Goal: Information Seeking & Learning: Find specific fact

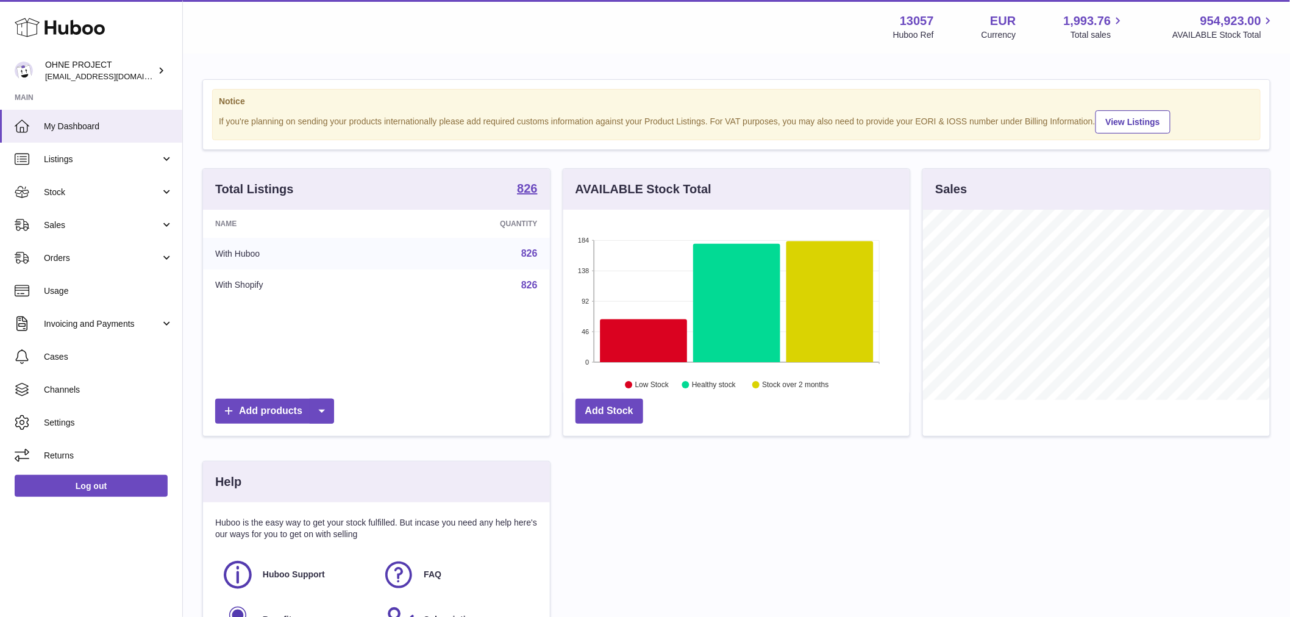
scroll to position [190, 346]
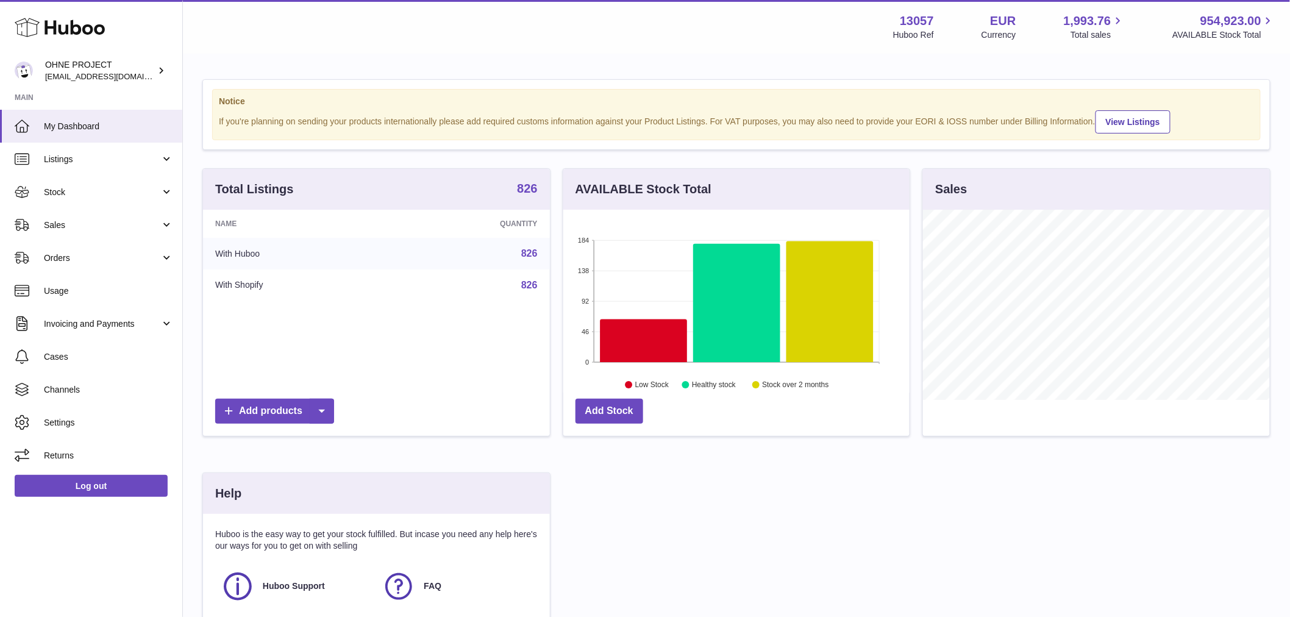
click at [517, 194] on strong "826" at bounding box center [527, 188] width 20 height 12
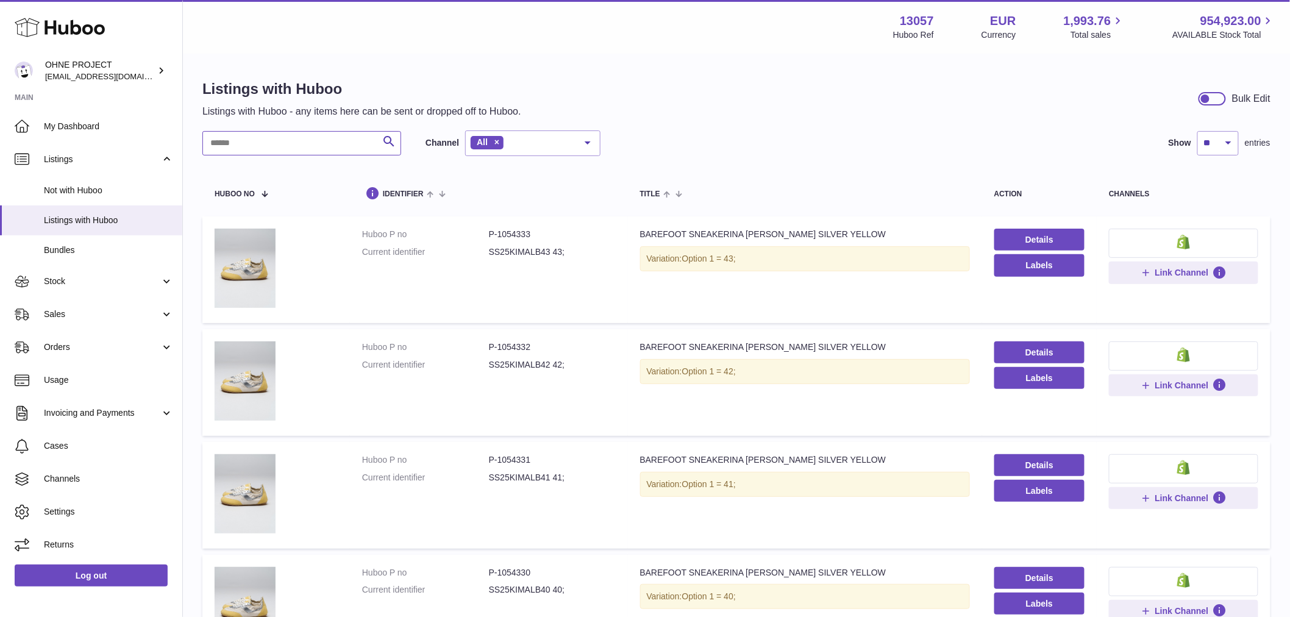
click at [275, 135] on input "text" at bounding box center [301, 143] width 199 height 24
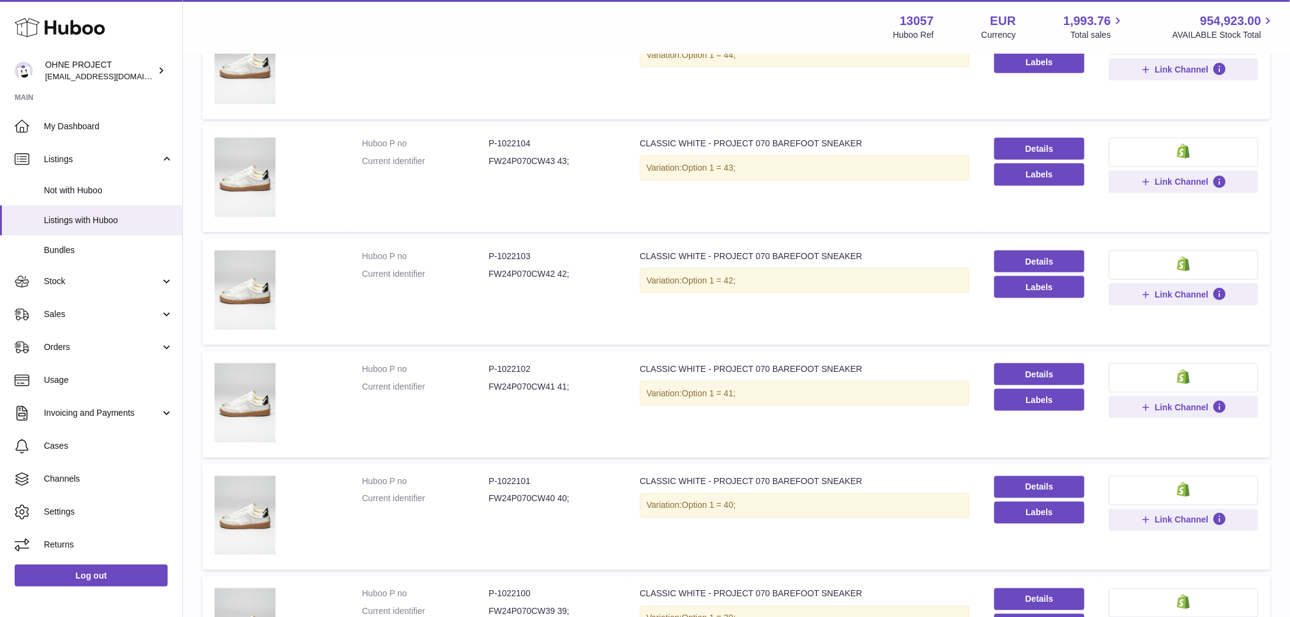
scroll to position [610, 0]
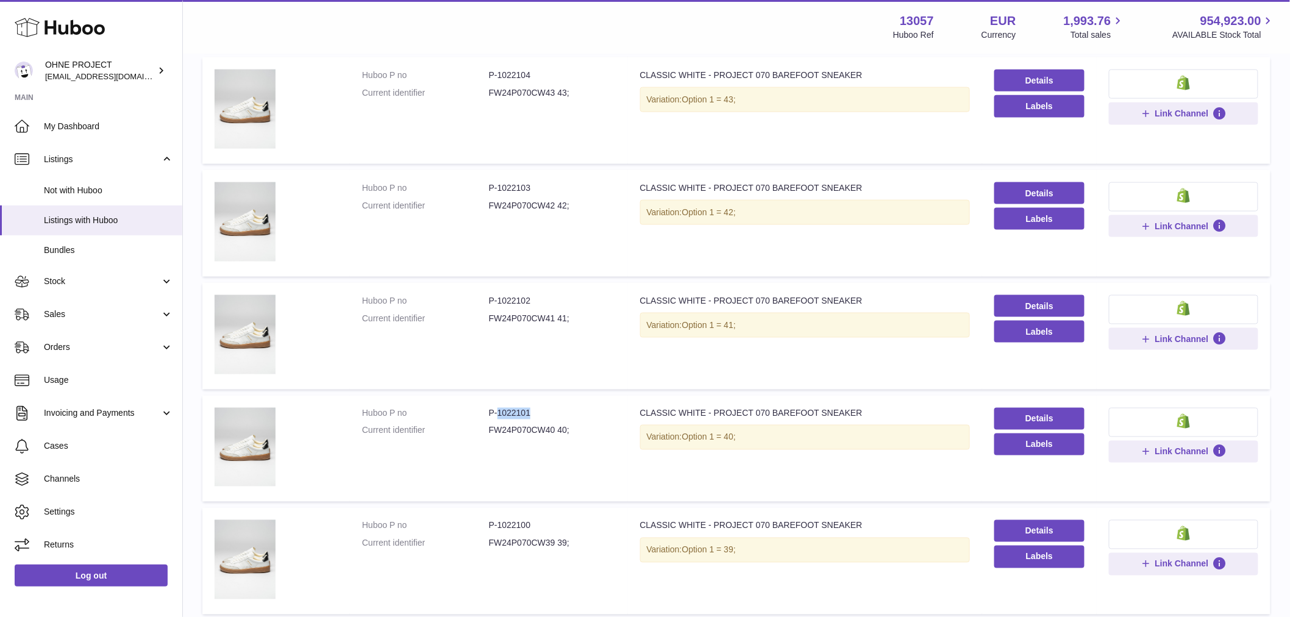
drag, startPoint x: 497, startPoint y: 412, endPoint x: 549, endPoint y: 411, distance: 51.8
click at [547, 411] on dd "P-1022101" at bounding box center [552, 414] width 127 height 12
copy dd "1022101"
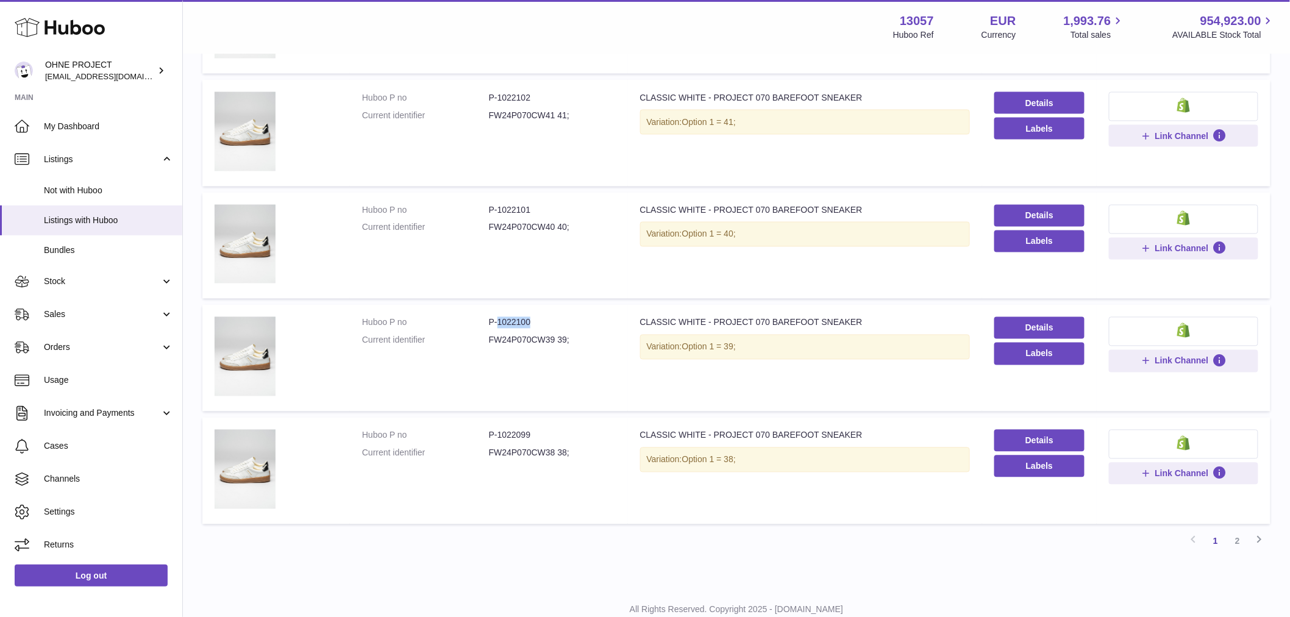
drag, startPoint x: 495, startPoint y: 321, endPoint x: 550, endPoint y: 322, distance: 54.9
click at [550, 321] on dd "P-1022100" at bounding box center [552, 323] width 127 height 12
copy dd "1022100"
drag, startPoint x: 496, startPoint y: 430, endPoint x: 535, endPoint y: 430, distance: 39.6
click at [535, 430] on dd "P-1022099" at bounding box center [552, 436] width 127 height 12
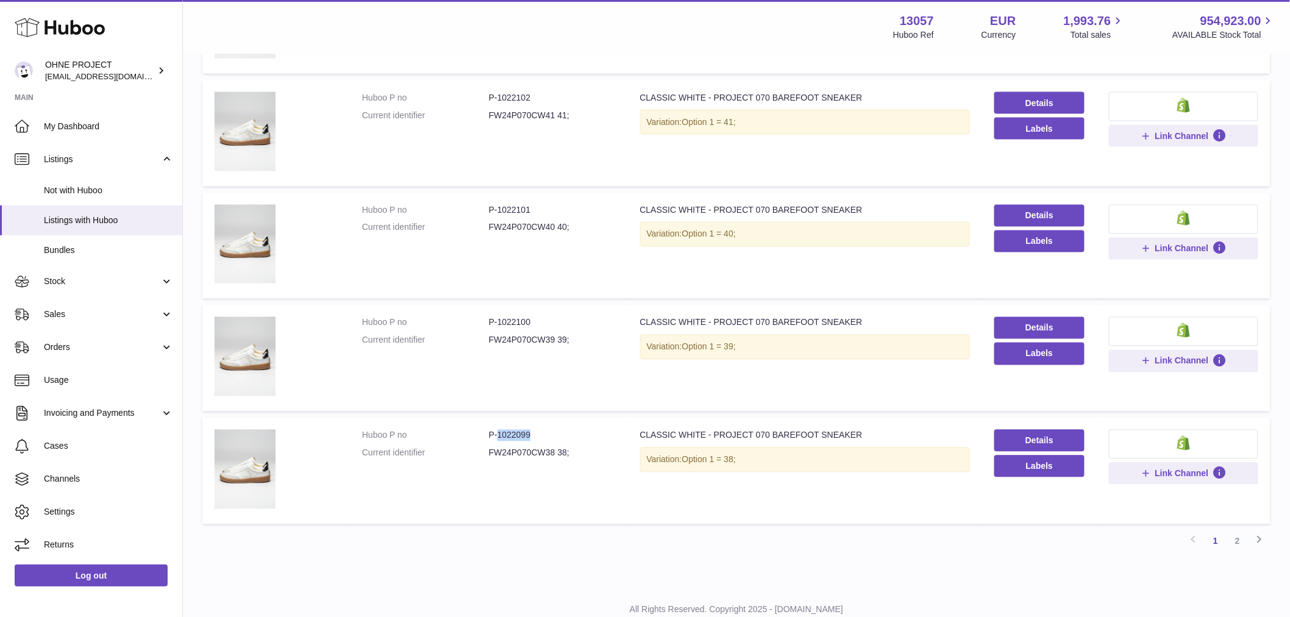
copy dd "1022099"
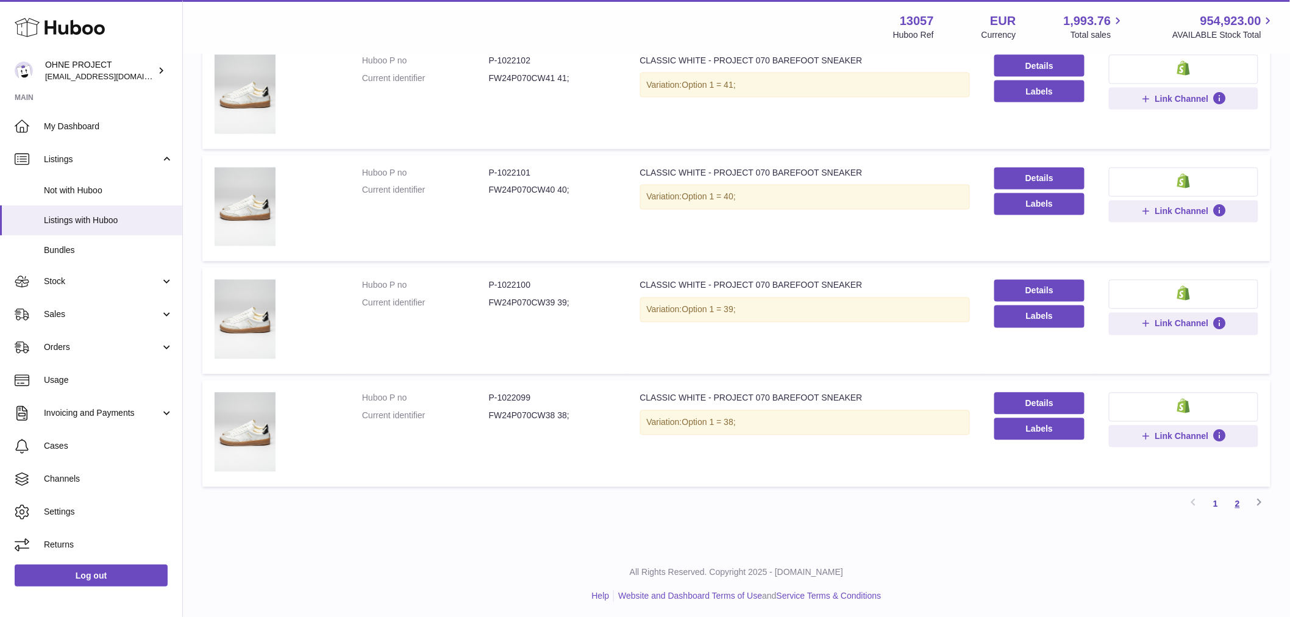
click at [1242, 501] on link "2" at bounding box center [1237, 504] width 22 height 22
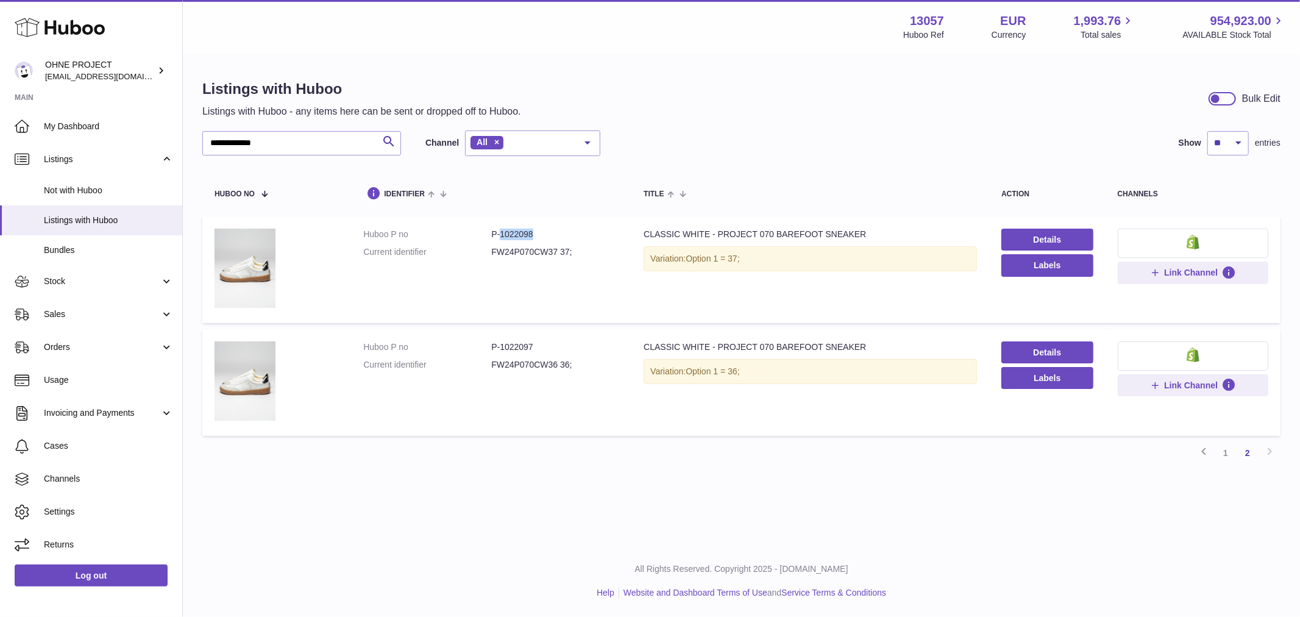
drag, startPoint x: 499, startPoint y: 233, endPoint x: 544, endPoint y: 233, distance: 45.1
click at [544, 233] on dd "P-1022098" at bounding box center [555, 235] width 128 height 12
copy dd "1022098"
drag, startPoint x: 499, startPoint y: 346, endPoint x: 561, endPoint y: 346, distance: 62.8
click at [561, 346] on dd "P-1022097" at bounding box center [555, 347] width 128 height 12
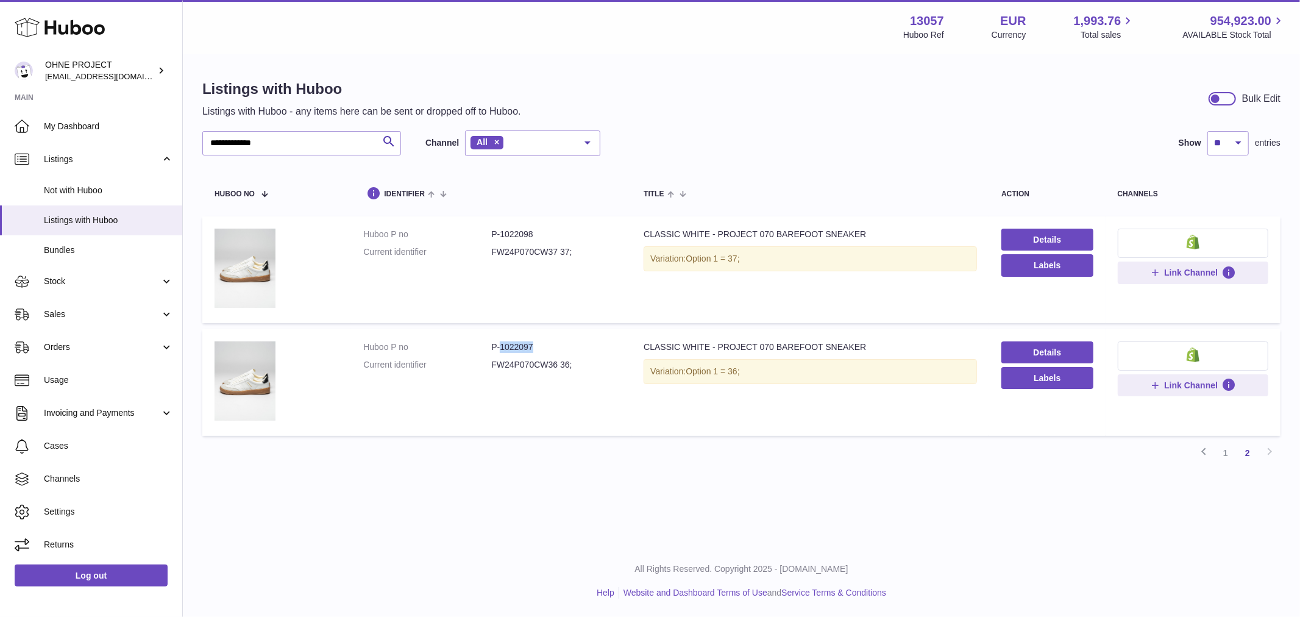
copy dd "1022097"
drag, startPoint x: 299, startPoint y: 142, endPoint x: 113, endPoint y: 174, distance: 189.3
click at [129, 171] on div "**********" at bounding box center [650, 308] width 1300 height 617
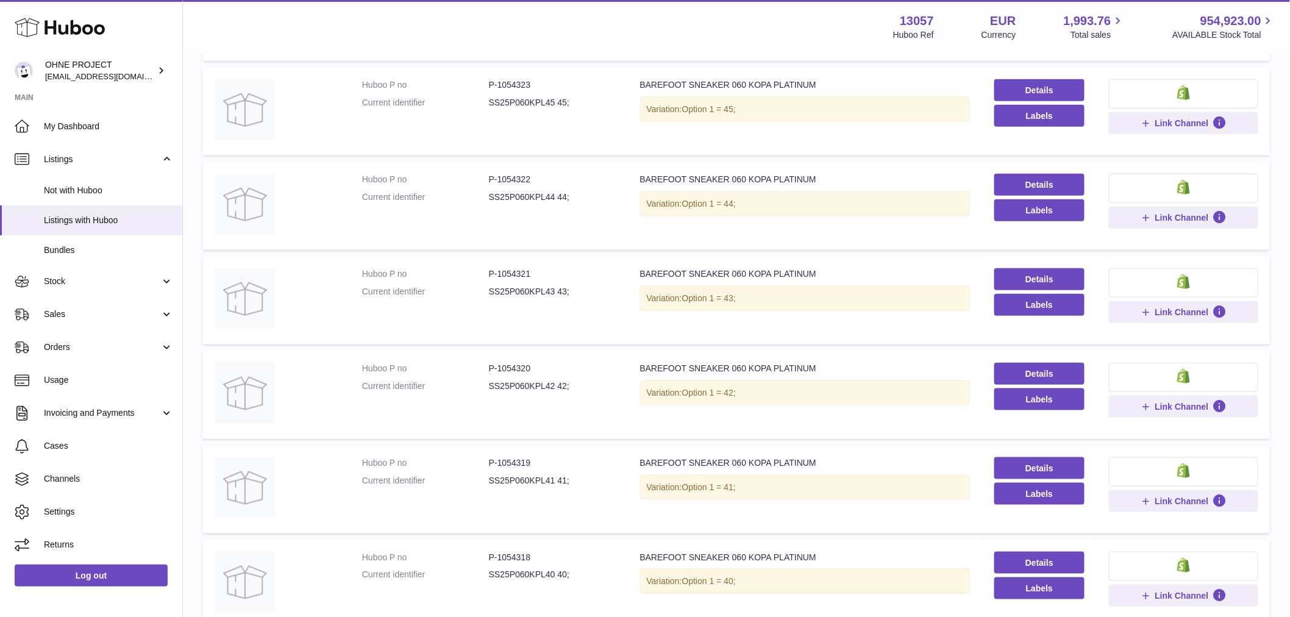
scroll to position [541, 0]
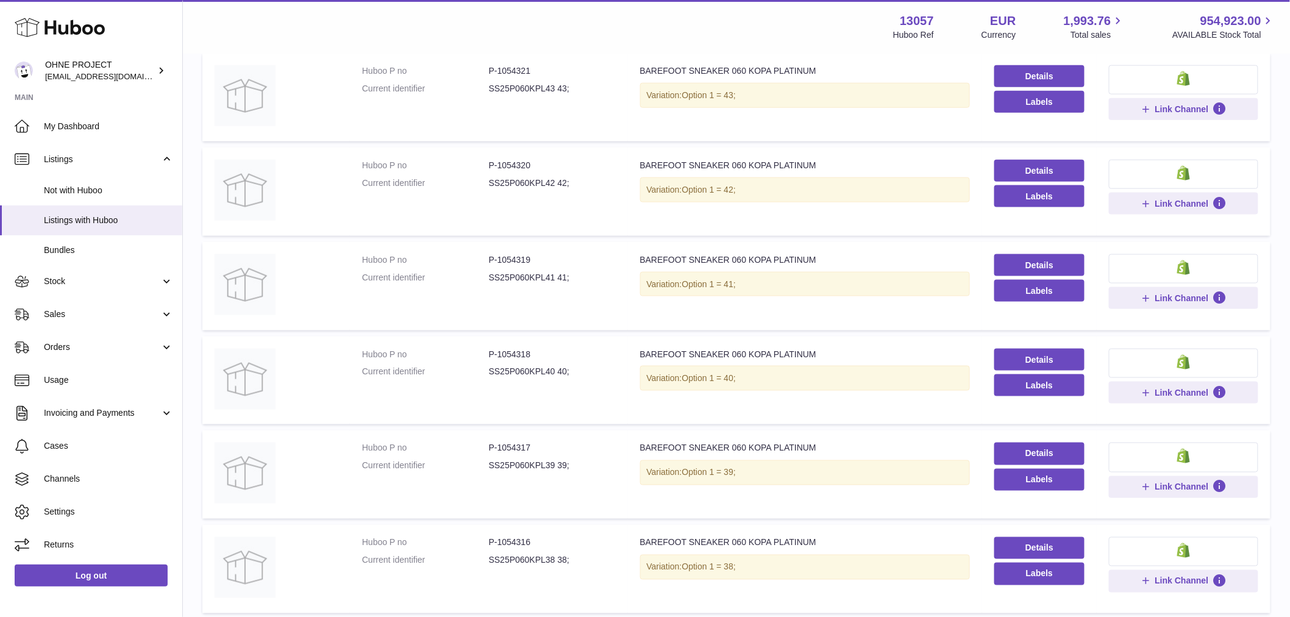
type input "********"
drag, startPoint x: 495, startPoint y: 355, endPoint x: 536, endPoint y: 354, distance: 41.5
click at [536, 355] on dd "P-1054318" at bounding box center [552, 355] width 127 height 12
copy dd "1054318"
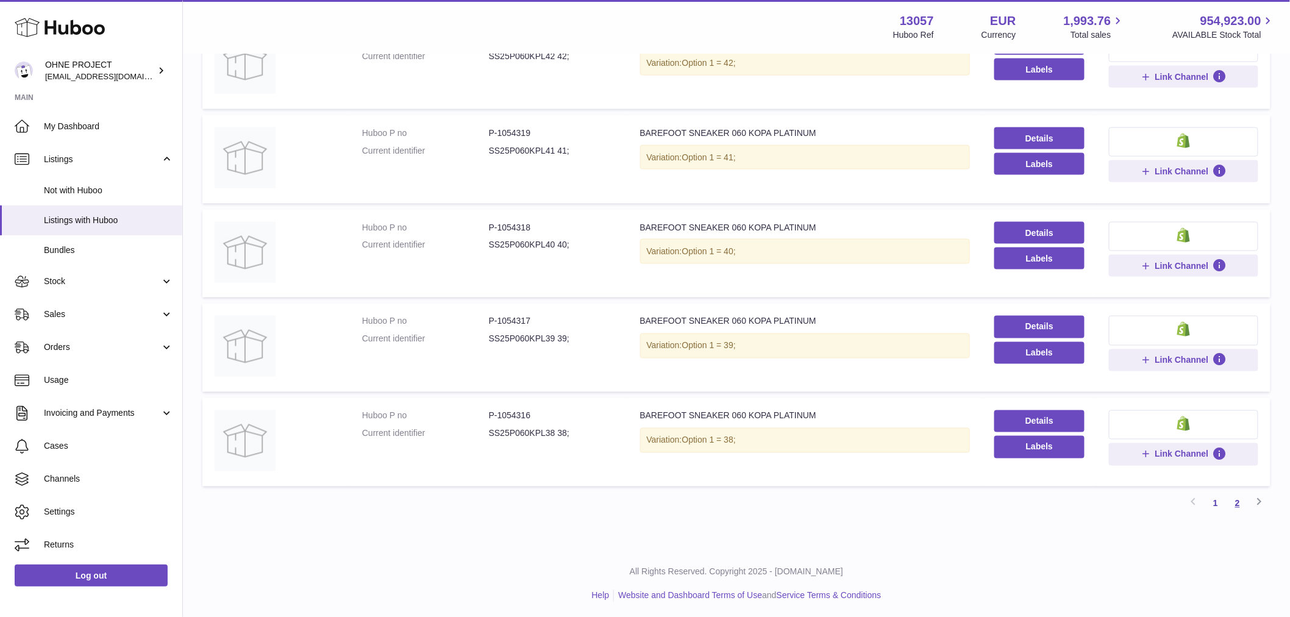
click at [1238, 504] on link "2" at bounding box center [1237, 504] width 22 height 22
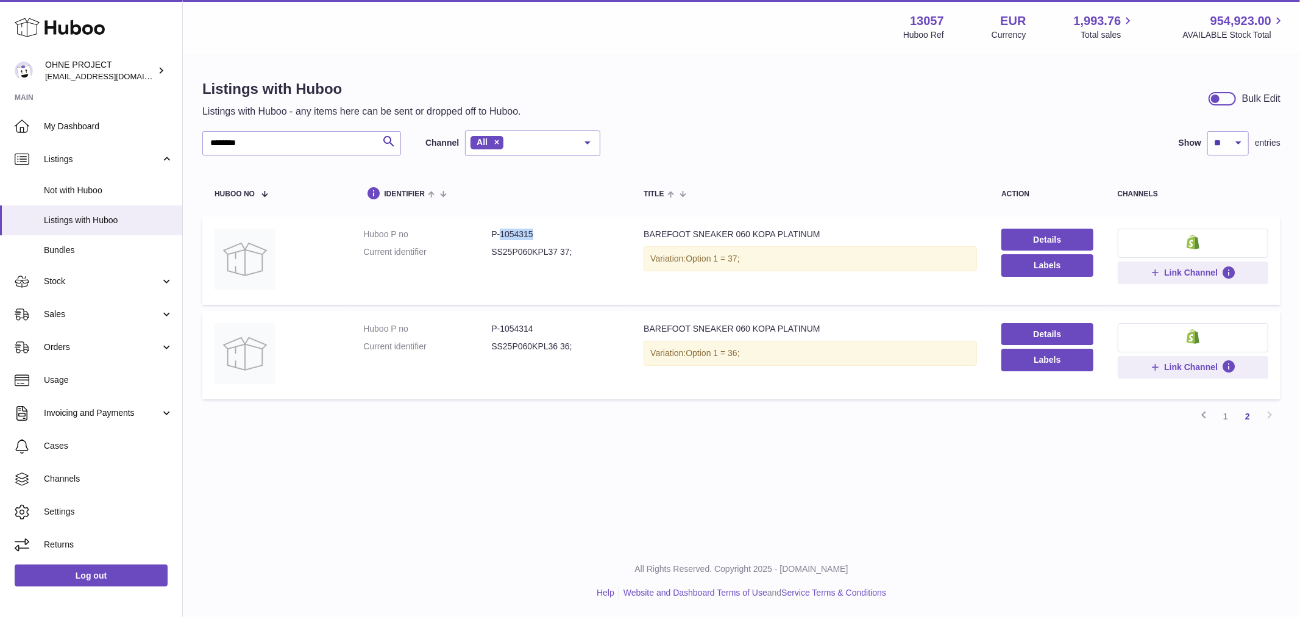
drag, startPoint x: 499, startPoint y: 233, endPoint x: 546, endPoint y: 224, distance: 47.9
click at [546, 224] on td "Huboo P no P-1054315 Current identifier SS25P060KPL37 37;" at bounding box center [491, 260] width 280 height 88
copy dd "1054315"
click at [1223, 413] on link "1" at bounding box center [1226, 416] width 22 height 22
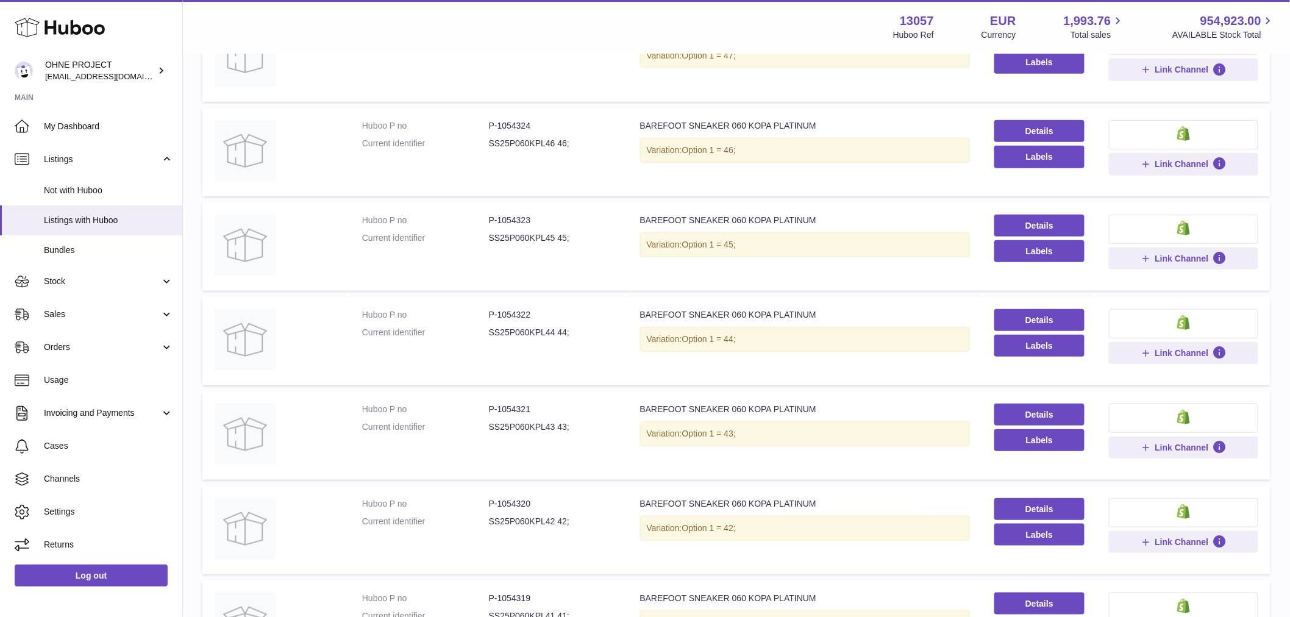
scroll to position [271, 0]
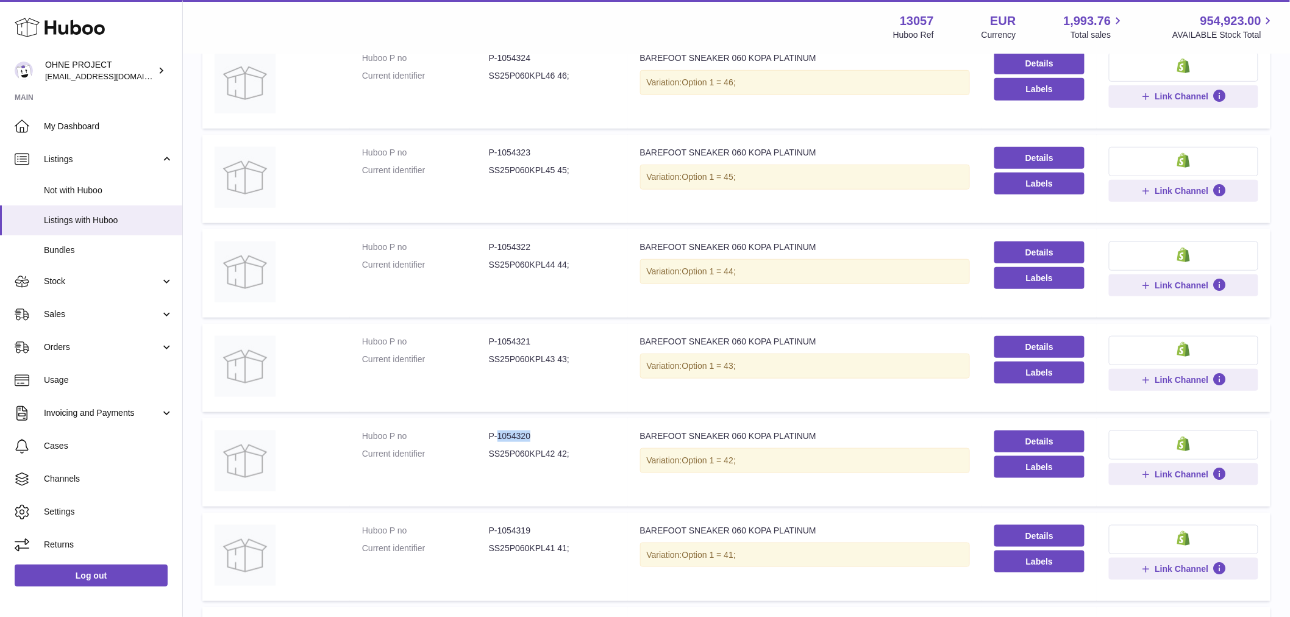
drag, startPoint x: 495, startPoint y: 435, endPoint x: 532, endPoint y: 434, distance: 36.6
click at [532, 434] on dd "P-1054320" at bounding box center [552, 436] width 127 height 12
copy dd "1054320"
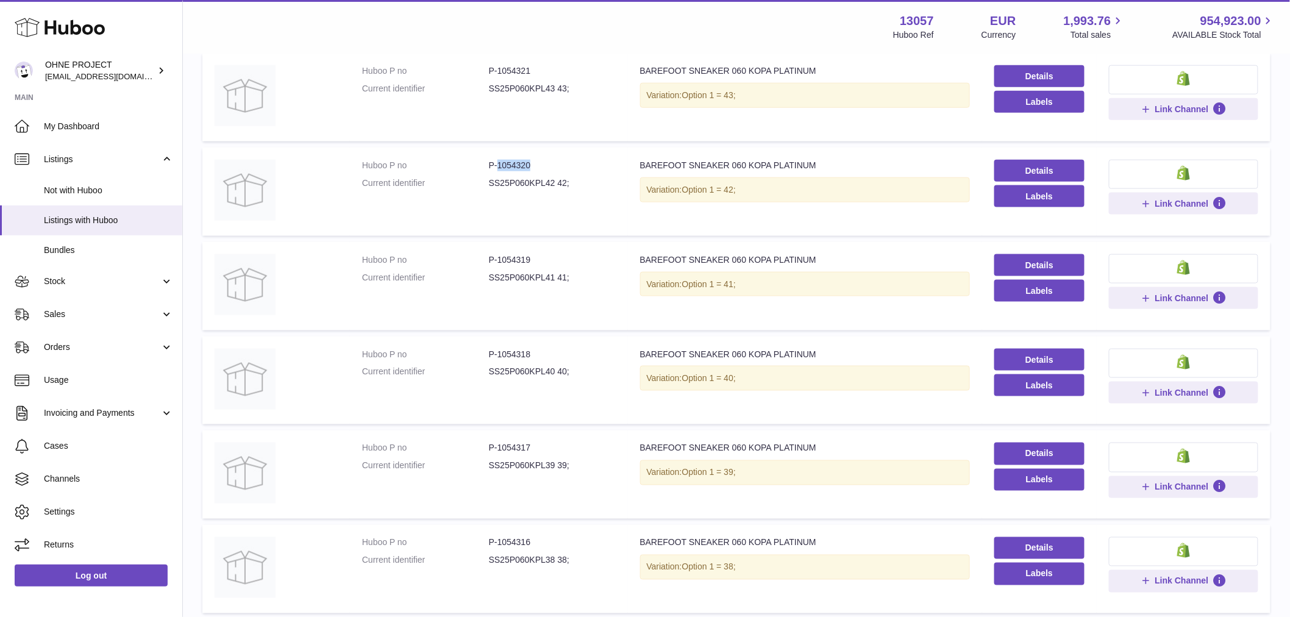
scroll to position [668, 0]
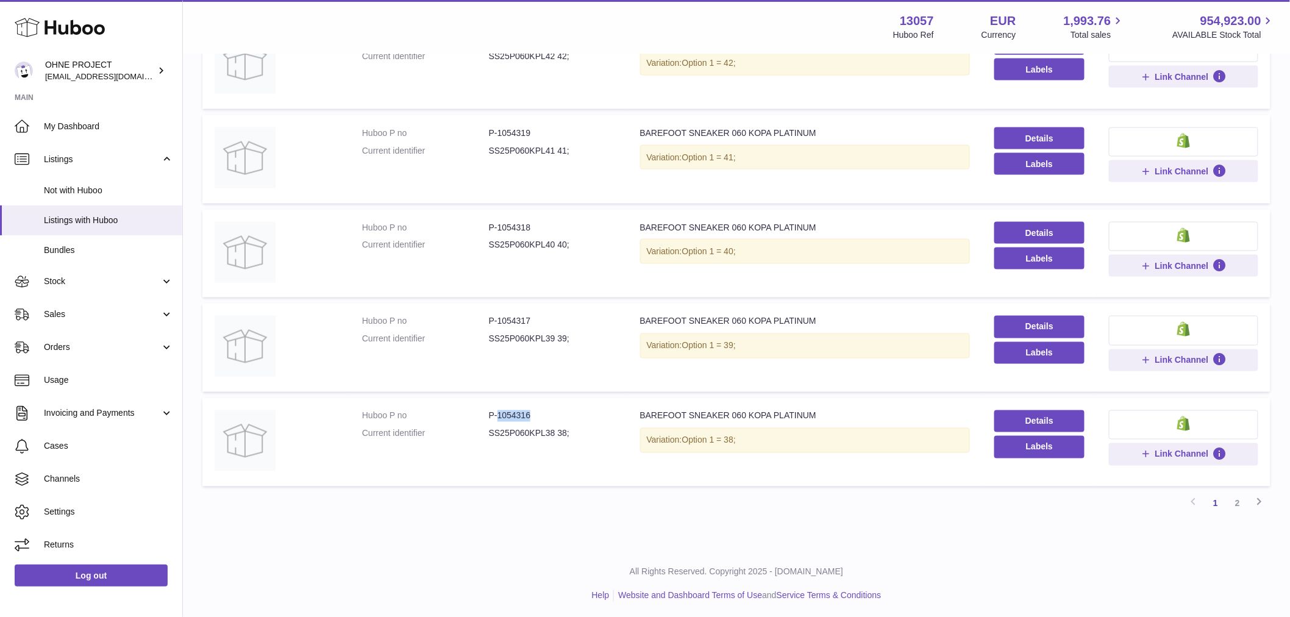
drag, startPoint x: 496, startPoint y: 411, endPoint x: 543, endPoint y: 412, distance: 46.9
click at [541, 410] on dd "P-1054316" at bounding box center [552, 416] width 127 height 12
copy dd "1054316"
drag, startPoint x: 507, startPoint y: 321, endPoint x: 549, endPoint y: 321, distance: 42.1
click at [549, 321] on dd "P-1054317" at bounding box center [552, 322] width 127 height 12
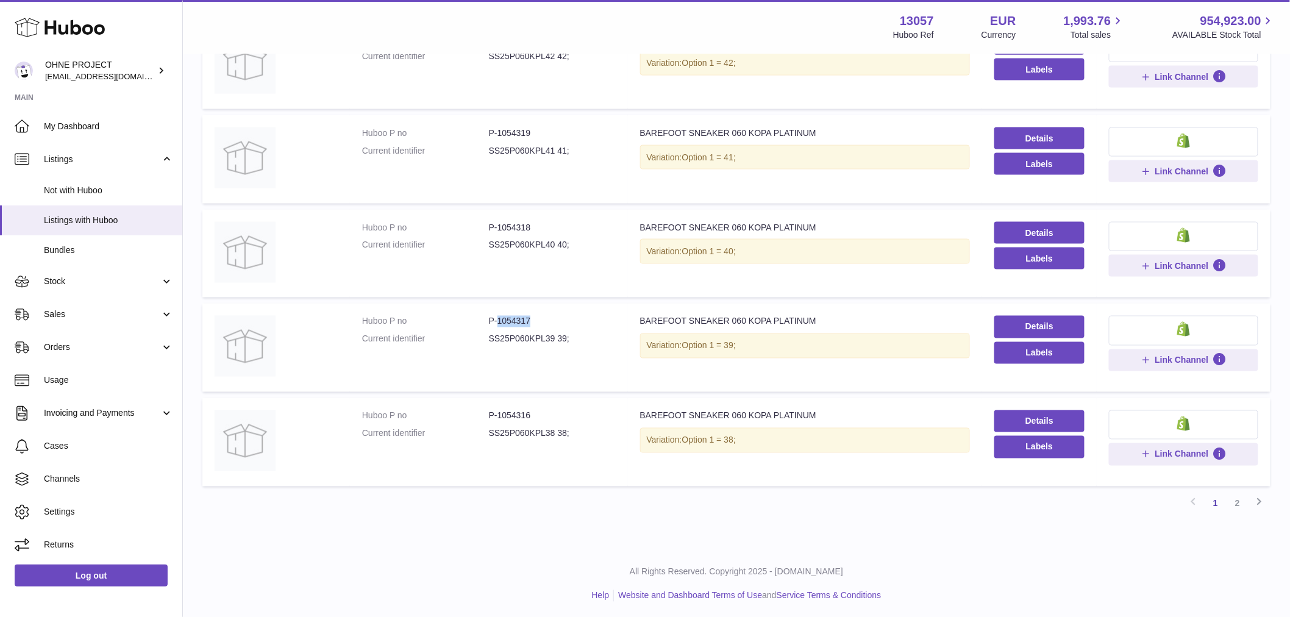
copy dd "1054317"
drag, startPoint x: 494, startPoint y: 129, endPoint x: 554, endPoint y: 144, distance: 61.1
click at [555, 129] on dd "P-1054319" at bounding box center [552, 133] width 127 height 12
drag, startPoint x: 494, startPoint y: 320, endPoint x: 532, endPoint y: 320, distance: 37.8
click at [528, 321] on dd "P-1054317" at bounding box center [552, 322] width 127 height 12
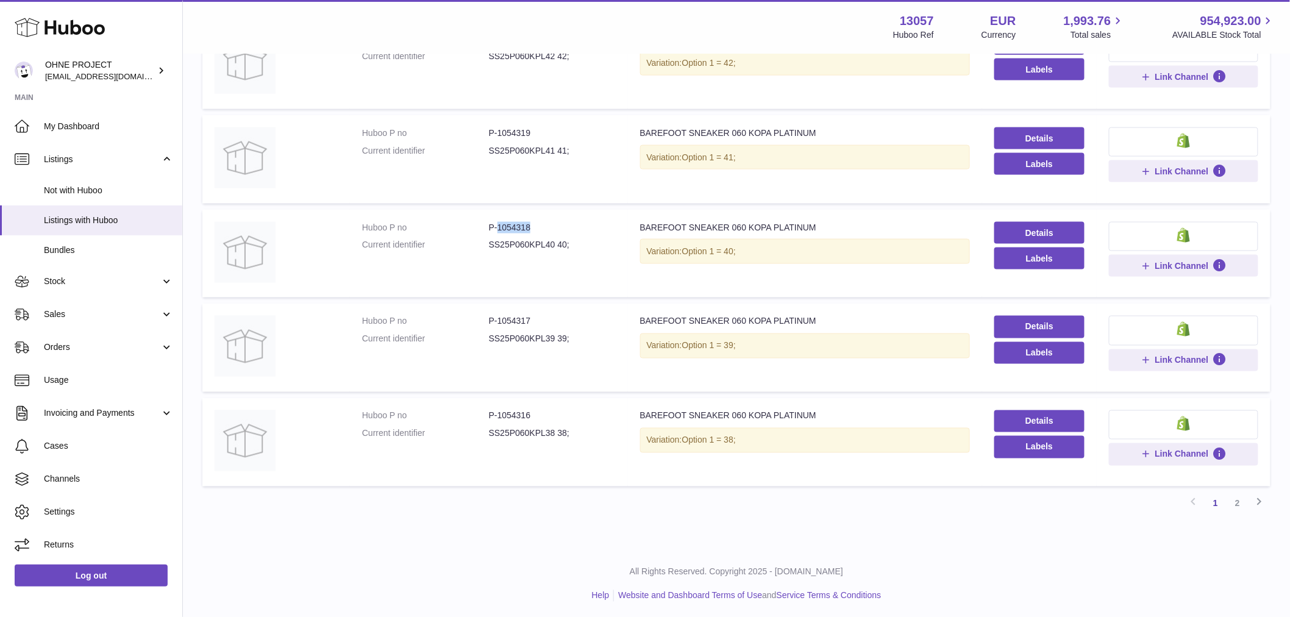
drag, startPoint x: 497, startPoint y: 221, endPoint x: 549, endPoint y: 224, distance: 51.9
click at [549, 224] on dd "P-1054318" at bounding box center [552, 228] width 127 height 12
drag, startPoint x: 496, startPoint y: 316, endPoint x: 540, endPoint y: 318, distance: 43.9
click at [540, 318] on dd "P-1054317" at bounding box center [552, 322] width 127 height 12
click at [528, 418] on dd "P-1054316" at bounding box center [552, 416] width 127 height 12
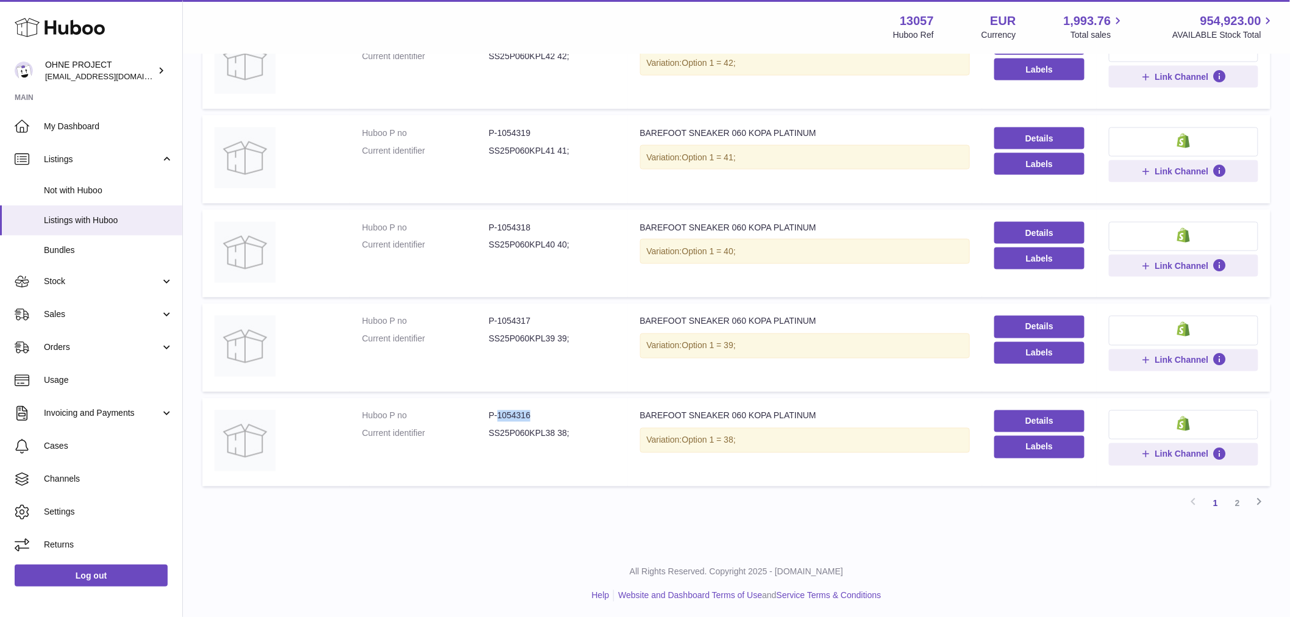
drag, startPoint x: 529, startPoint y: 416, endPoint x: 497, endPoint y: 416, distance: 32.3
click at [497, 416] on dd "P-1054316" at bounding box center [552, 416] width 127 height 12
drag, startPoint x: 496, startPoint y: 320, endPoint x: 543, endPoint y: 322, distance: 46.4
click at [535, 326] on dl "Huboo P no P-1054317 Current identifier SS25P060KPL39 39;" at bounding box center [489, 333] width 254 height 35
click at [1241, 496] on link "2" at bounding box center [1237, 504] width 22 height 22
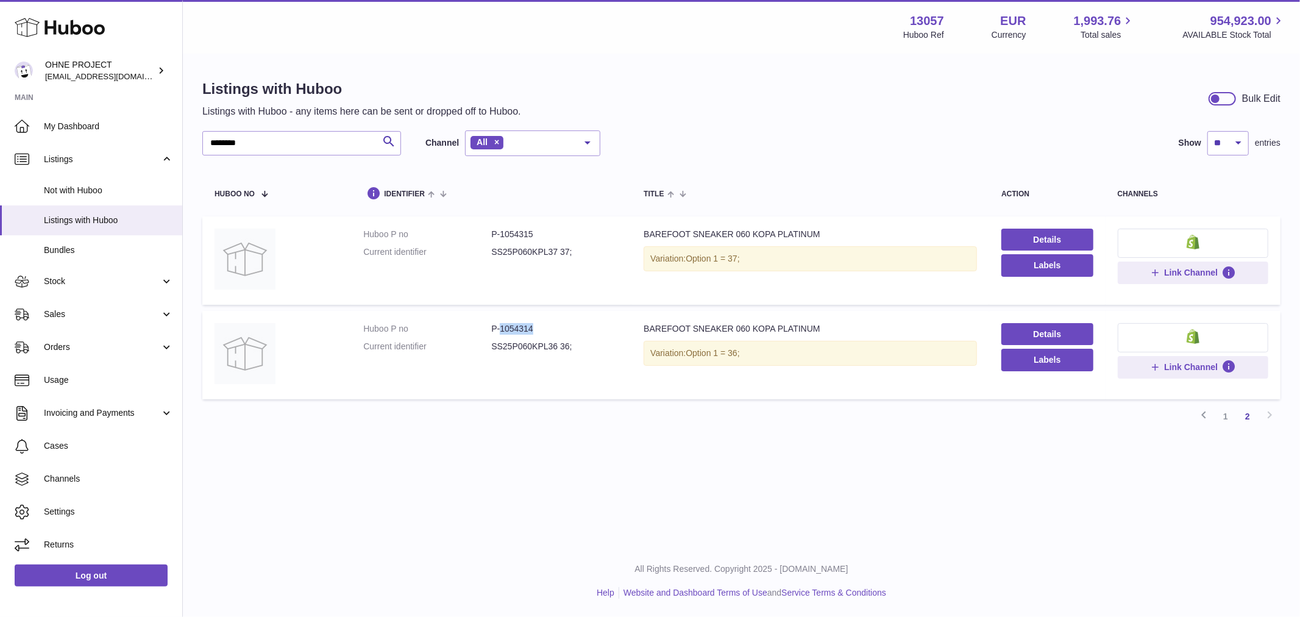
drag, startPoint x: 499, startPoint y: 327, endPoint x: 541, endPoint y: 327, distance: 42.1
click at [541, 327] on dd "P-1054314" at bounding box center [555, 329] width 128 height 12
drag, startPoint x: 498, startPoint y: 233, endPoint x: 573, endPoint y: 229, distance: 75.1
click at [563, 236] on dd "P-1054315" at bounding box center [555, 235] width 128 height 12
click at [1223, 417] on link "1" at bounding box center [1226, 416] width 22 height 22
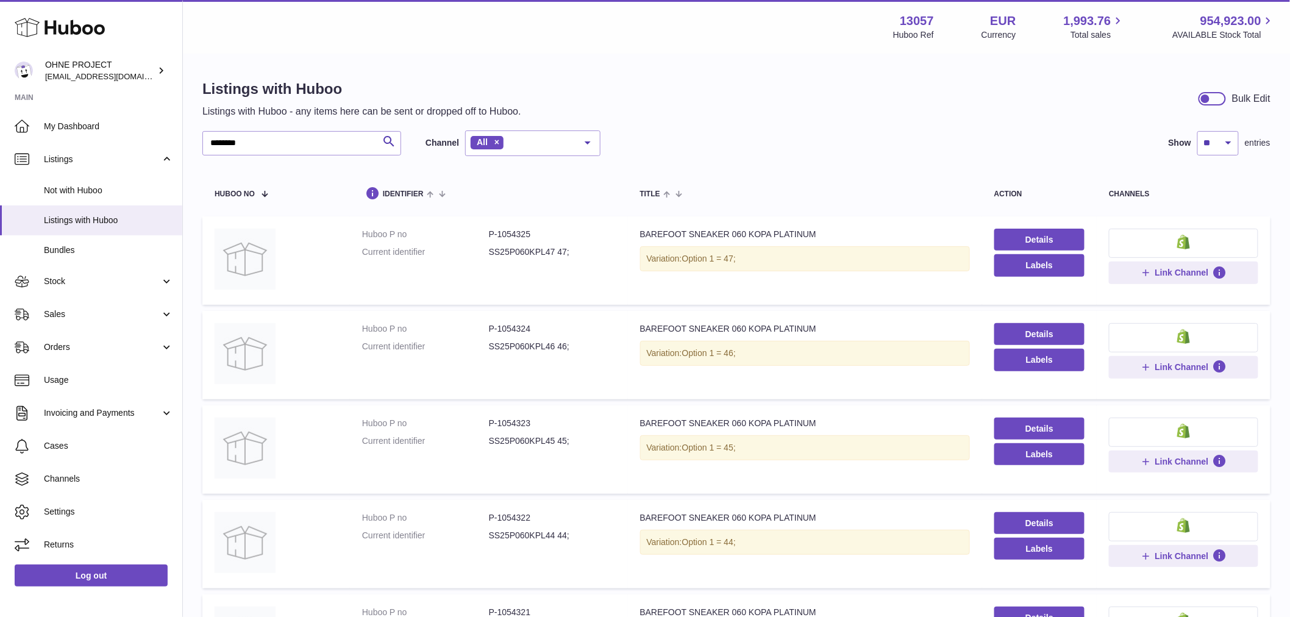
drag, startPoint x: 496, startPoint y: 235, endPoint x: 558, endPoint y: 250, distance: 63.4
click at [558, 248] on dl "Huboo P no P-1054325 Current identifier SS25P060KPL47 47;" at bounding box center [489, 246] width 254 height 35
click at [563, 246] on dd "SS25P060KPL47 47;" at bounding box center [552, 252] width 127 height 12
drag, startPoint x: 497, startPoint y: 233, endPoint x: 544, endPoint y: 235, distance: 47.0
click at [544, 235] on dd "P-1054325" at bounding box center [552, 235] width 127 height 12
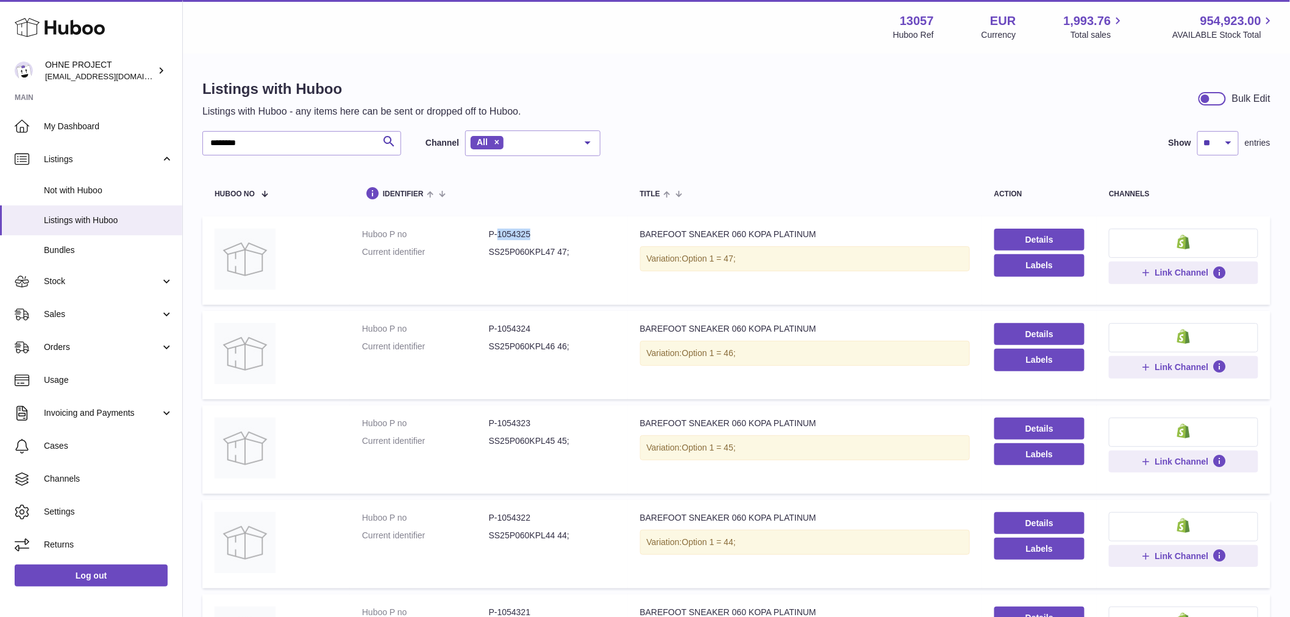
drag, startPoint x: 495, startPoint y: 326, endPoint x: 591, endPoint y: 346, distance: 98.4
click at [591, 346] on dl "Huboo P no P-1054324 Current identifier SS25P060KPL46 46;" at bounding box center [489, 340] width 254 height 35
click at [533, 346] on dd "SS25P060KPL46 46;" at bounding box center [552, 347] width 127 height 12
click at [503, 325] on dd "P-1054324" at bounding box center [552, 329] width 127 height 12
drag, startPoint x: 494, startPoint y: 324, endPoint x: 523, endPoint y: 332, distance: 30.3
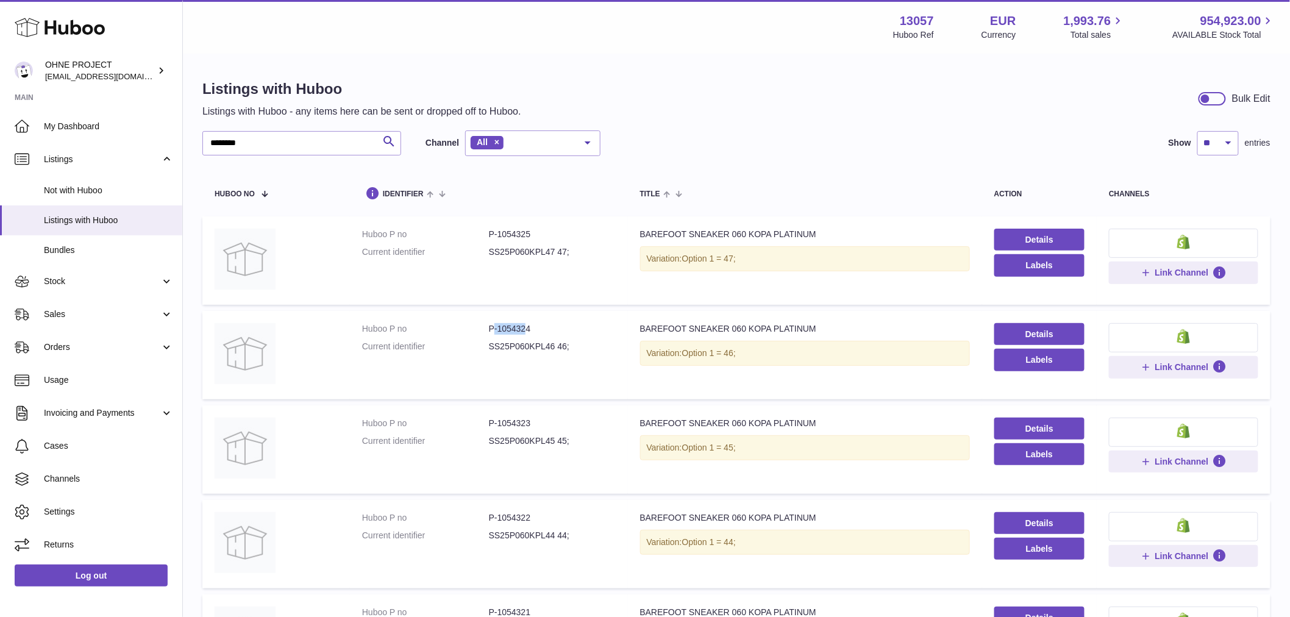
click at [523, 332] on dd "P-1054324" at bounding box center [552, 329] width 127 height 12
drag, startPoint x: 520, startPoint y: 330, endPoint x: 543, endPoint y: 335, distance: 23.1
click at [543, 335] on dl "Huboo P no P-1054324 Current identifier SS25P060KPL46 46;" at bounding box center [489, 340] width 254 height 35
